Goal: Task Accomplishment & Management: Manage account settings

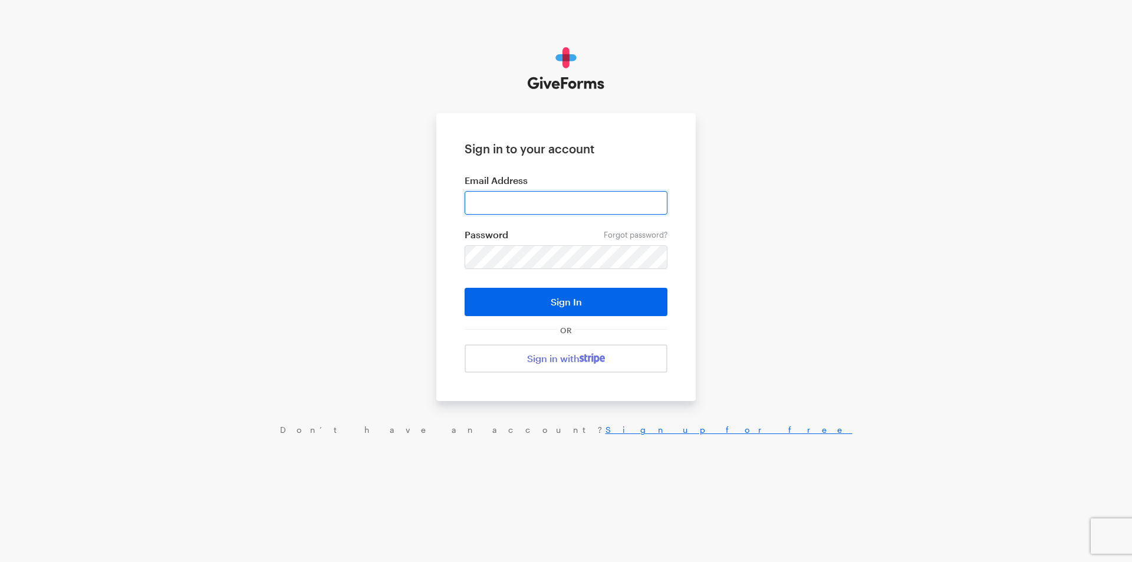
click at [520, 198] on input "email" at bounding box center [565, 203] width 203 height 24
type input "[EMAIL_ADDRESS][DOMAIN_NAME]"
click at [464, 288] on button "Sign In" at bounding box center [565, 302] width 203 height 28
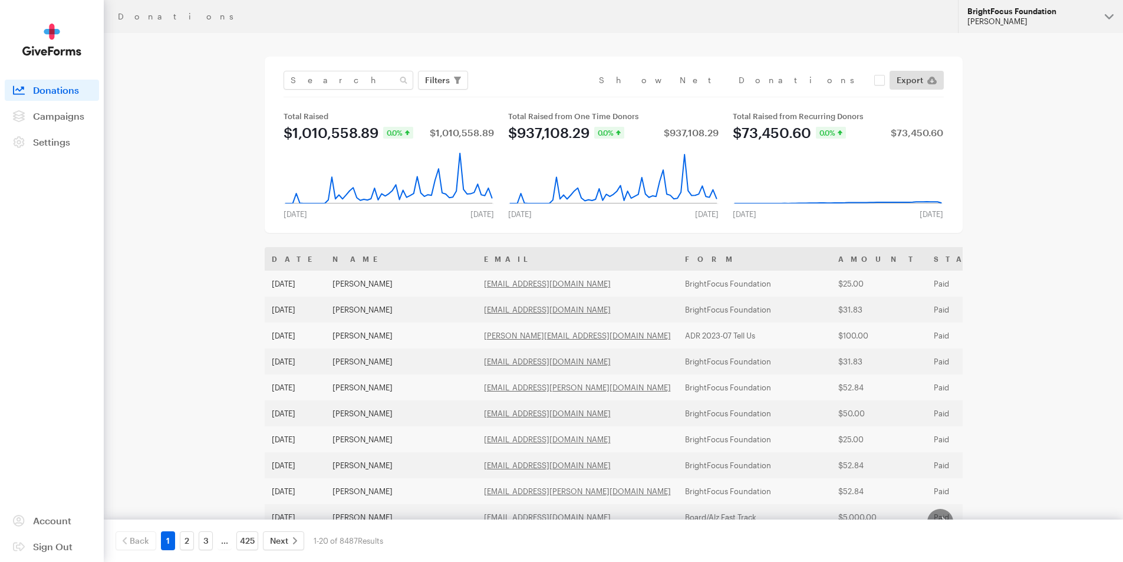
click at [1060, 27] on button "BrightFocus Foundation [PERSON_NAME]" at bounding box center [1040, 16] width 165 height 33
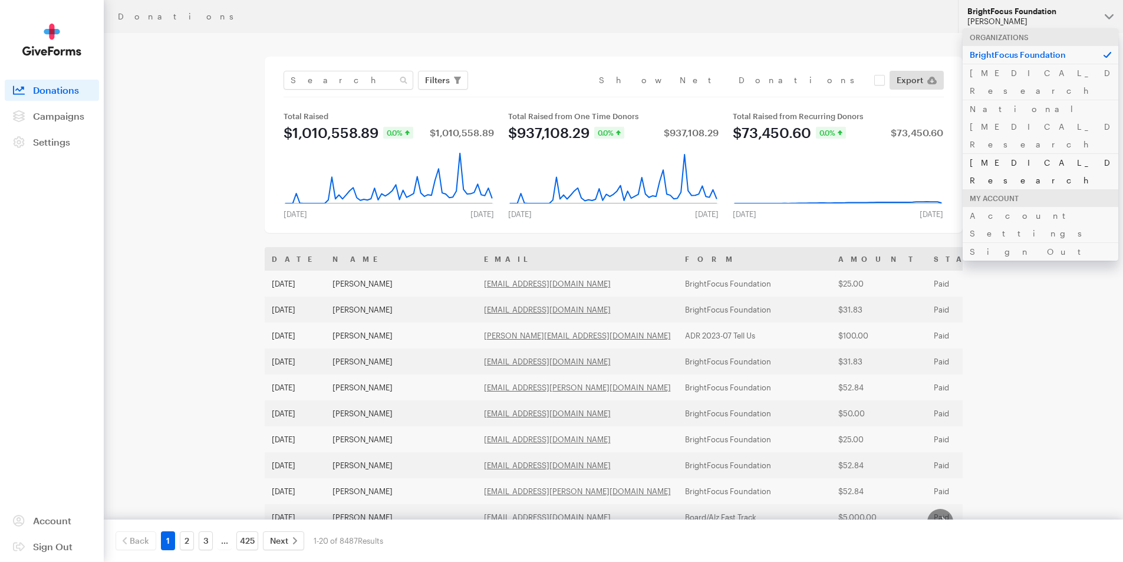
click at [982, 153] on link "[MEDICAL_DATA] Research" at bounding box center [1040, 171] width 156 height 36
